Goal: Task Accomplishment & Management: Use online tool/utility

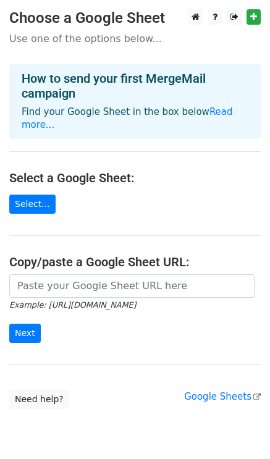
click at [38, 201] on main "Choose a Google Sheet Use one of the options below... How to send your first Me…" at bounding box center [135, 208] width 270 height 399
click at [30, 194] on link "Select..." at bounding box center [32, 203] width 46 height 19
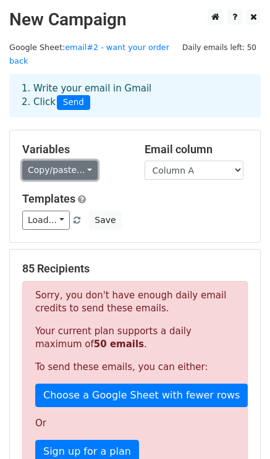
click at [52, 160] on link "Copy/paste..." at bounding box center [59, 169] width 75 height 19
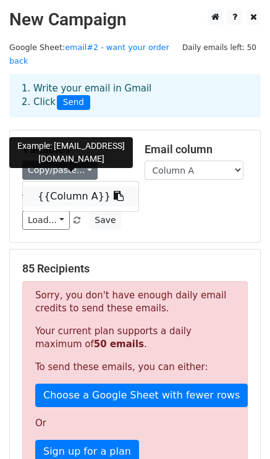
click at [57, 186] on link "{{Column A}}" at bounding box center [80, 196] width 115 height 20
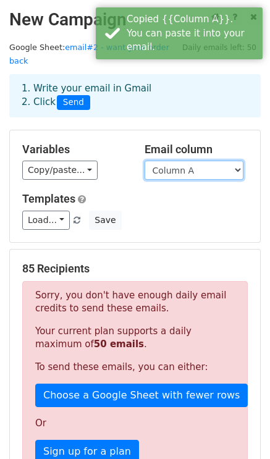
click at [162, 160] on select "Column A" at bounding box center [193, 169] width 99 height 19
click at [144, 160] on select "Column A" at bounding box center [193, 169] width 99 height 19
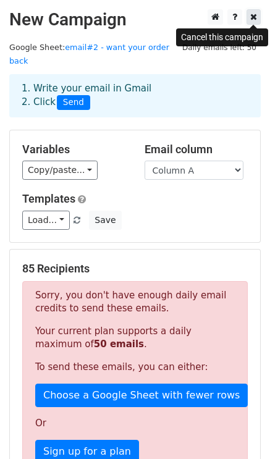
click at [257, 19] on link at bounding box center [253, 16] width 14 height 15
click at [252, 19] on icon at bounding box center [253, 16] width 7 height 9
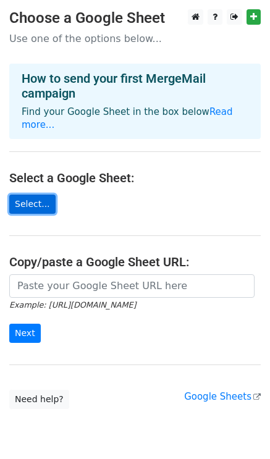
click at [33, 194] on link "Select..." at bounding box center [32, 203] width 46 height 19
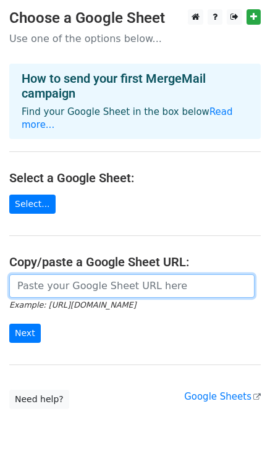
paste input "https://docs.google.com/spreadsheets/d/1xLS4gW9pVtL-acfkIvCiHMzJAExEce9wqA_RJMM…"
click at [105, 276] on input "https://docs.google.com/spreadsheets/d/1xLS4gW9pVtL-acfkIvCiHMzJAExEce9wqA_RJMM…" at bounding box center [131, 285] width 245 height 23
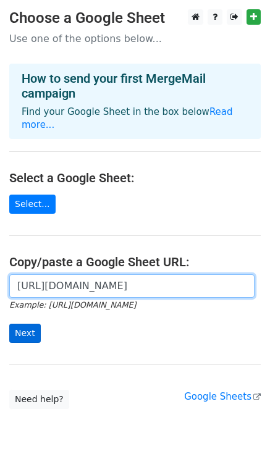
type input "https://docs.google.com/spreadsheets/d/1xLS4gW9pVtL-acfkIvCiHMzJAExEce9wqA_RJMM…"
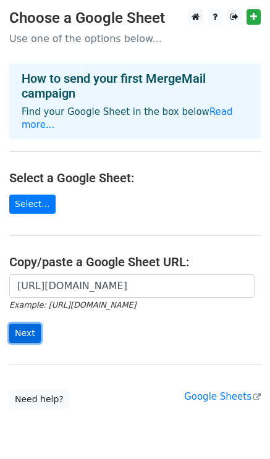
click at [15, 323] on input "Next" at bounding box center [24, 332] width 31 height 19
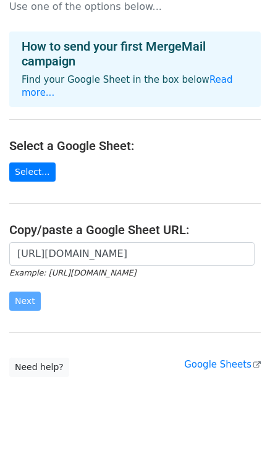
scroll to position [33, 0]
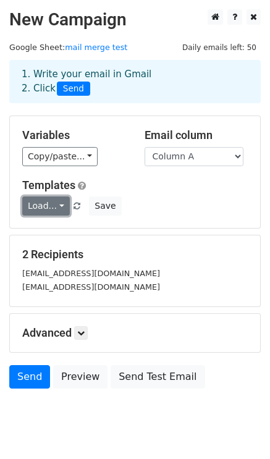
click at [38, 214] on link "Load..." at bounding box center [46, 205] width 48 height 19
click at [52, 210] on link "Load..." at bounding box center [46, 205] width 48 height 19
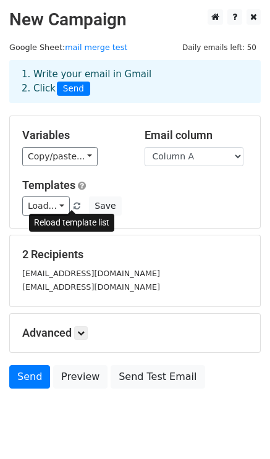
click at [75, 203] on link at bounding box center [77, 205] width 10 height 9
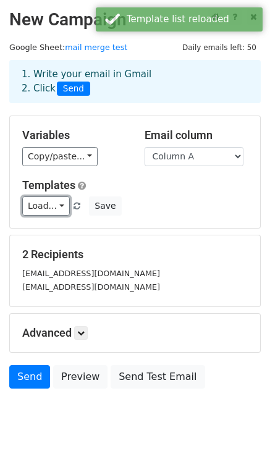
click at [54, 201] on link "Load..." at bounding box center [46, 205] width 48 height 19
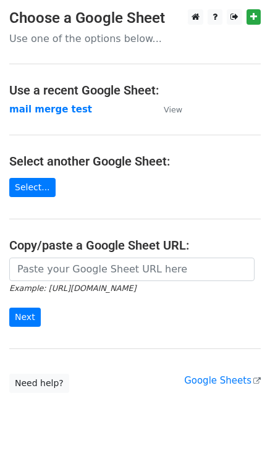
click at [129, 283] on small "Example: https://docs.google.com/spreadsheets/d/abc/edit" at bounding box center [72, 287] width 127 height 9
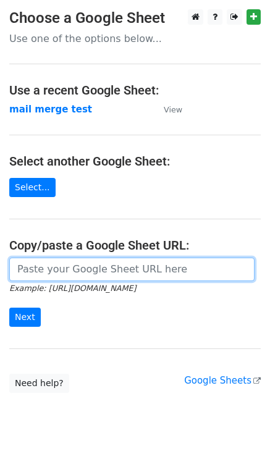
click at [112, 278] on input "url" at bounding box center [131, 268] width 245 height 23
paste input "https://docs.google.com/spreadsheets/d/1K15FThXUjjyToHRqloqoW_qO8quW-JxDGW7Sj3K…"
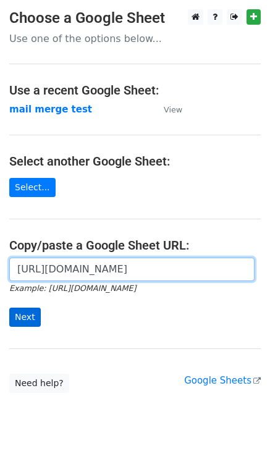
type input "https://docs.google.com/spreadsheets/d/1K15FThXUjjyToHRqloqoW_qO8quW-JxDGW7Sj3K…"
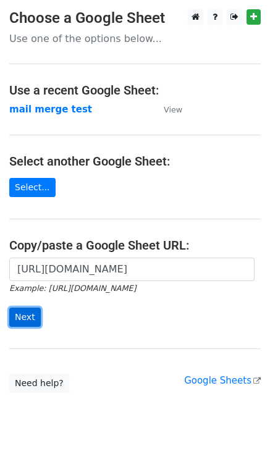
scroll to position [0, 0]
click at [31, 320] on input "Next" at bounding box center [24, 316] width 31 height 19
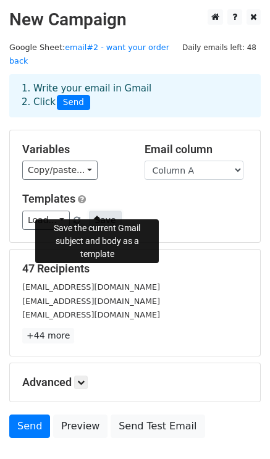
click at [104, 210] on button "Save" at bounding box center [105, 219] width 32 height 19
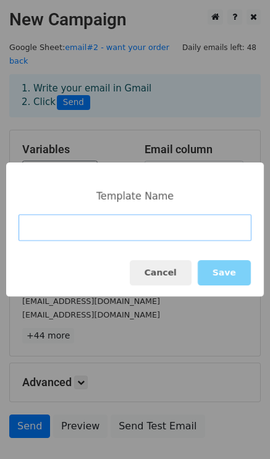
paste input "Re: [Emer Vintage] We want your Order #10892 back"
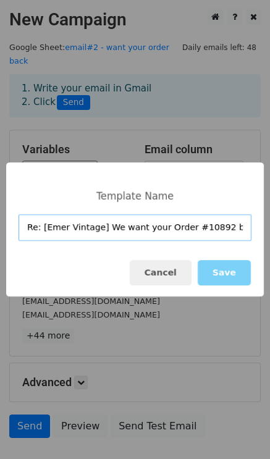
click at [94, 235] on input "Re: [Emer Vintage] We want your Order #10892 back" at bounding box center [135, 227] width 233 height 27
type input "Re: [Emer Vintage] We want your Order #10892 back"
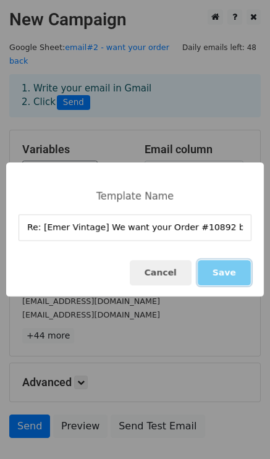
click at [223, 275] on button "Save" at bounding box center [223, 272] width 53 height 25
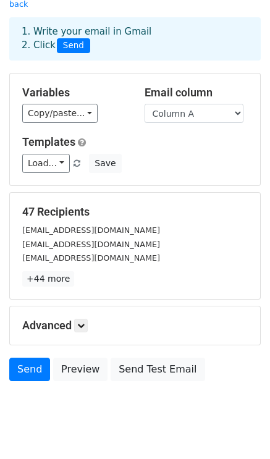
scroll to position [67, 0]
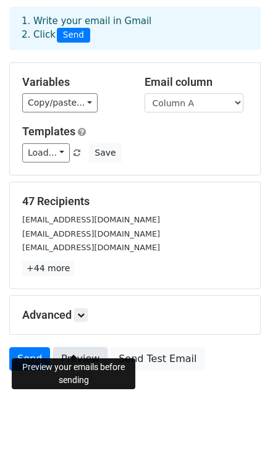
click at [86, 347] on link "Preview" at bounding box center [80, 358] width 54 height 23
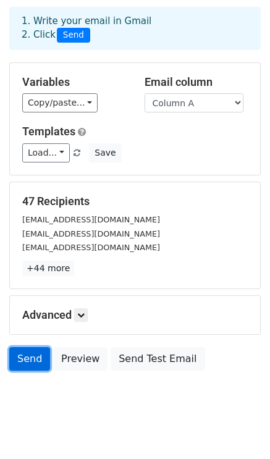
click at [28, 347] on link "Send" at bounding box center [29, 358] width 41 height 23
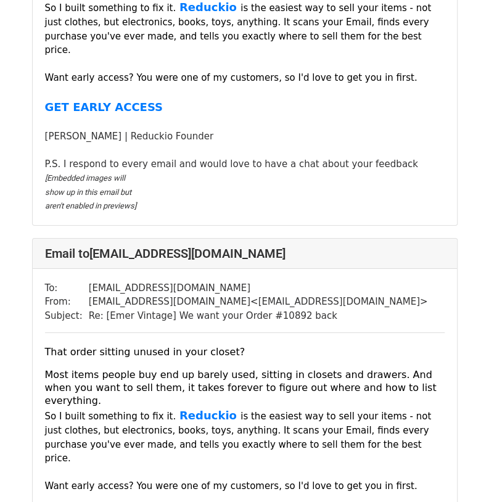
scroll to position [1078, 0]
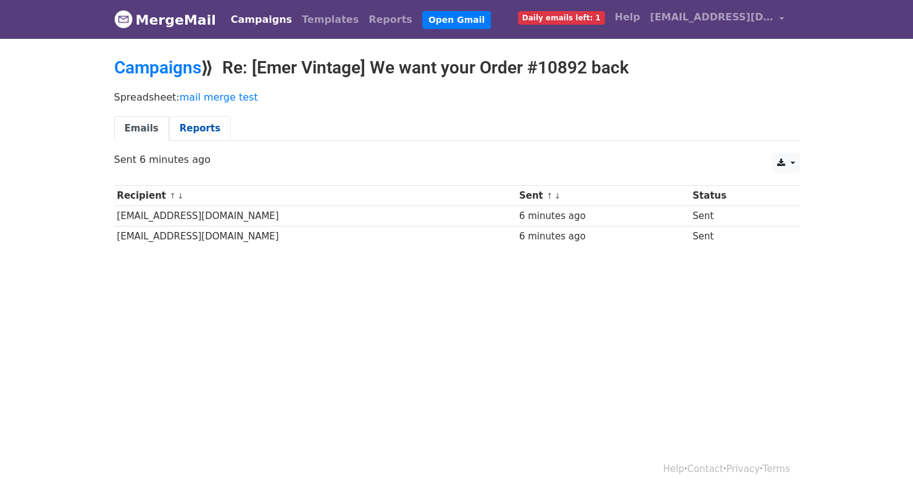
click at [196, 132] on link "Reports" at bounding box center [200, 128] width 62 height 25
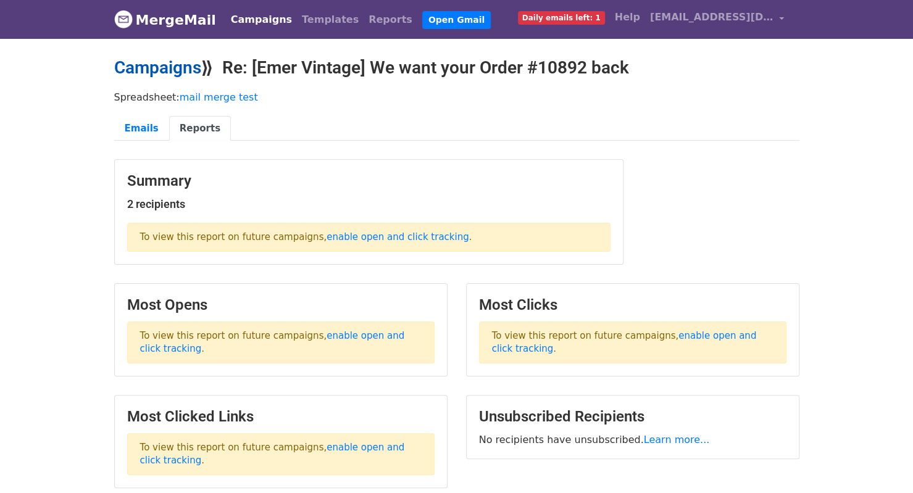
click at [172, 69] on link "Campaigns" at bounding box center [157, 67] width 87 height 20
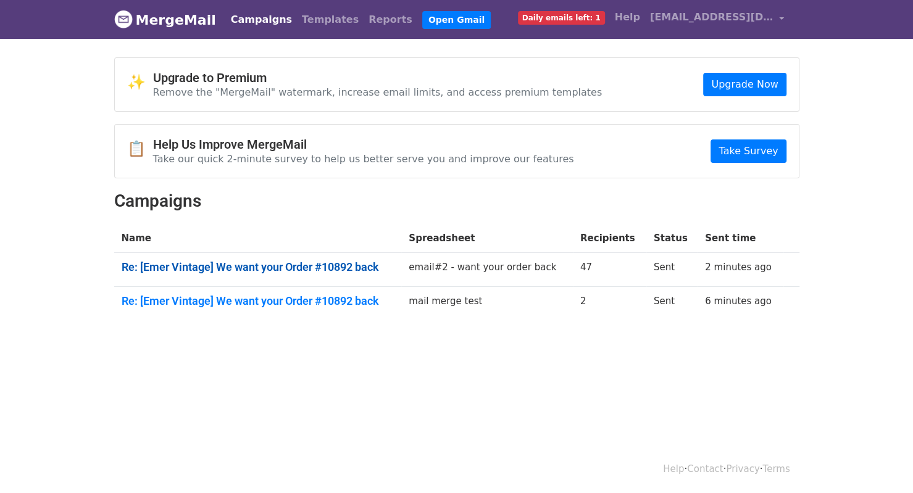
click at [267, 267] on link "Re: [Emer Vintage] We want your Order #10892 back" at bounding box center [258, 267] width 273 height 14
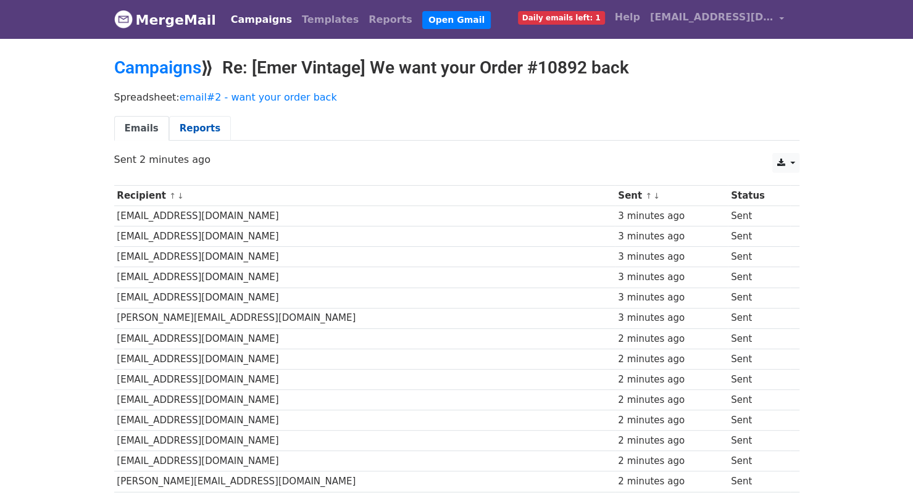
click at [204, 130] on link "Reports" at bounding box center [200, 128] width 62 height 25
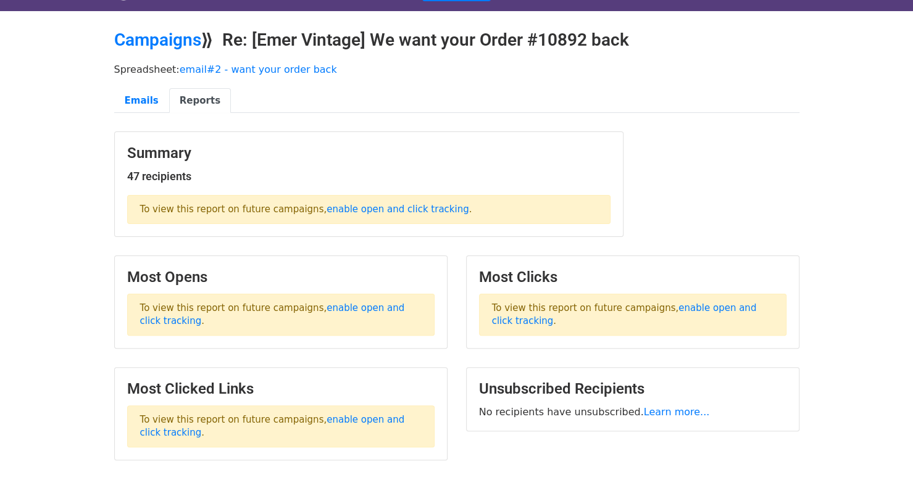
scroll to position [28, 0]
click at [326, 308] on link "enable open and click tracking" at bounding box center [272, 314] width 265 height 24
